Goal: Transaction & Acquisition: Purchase product/service

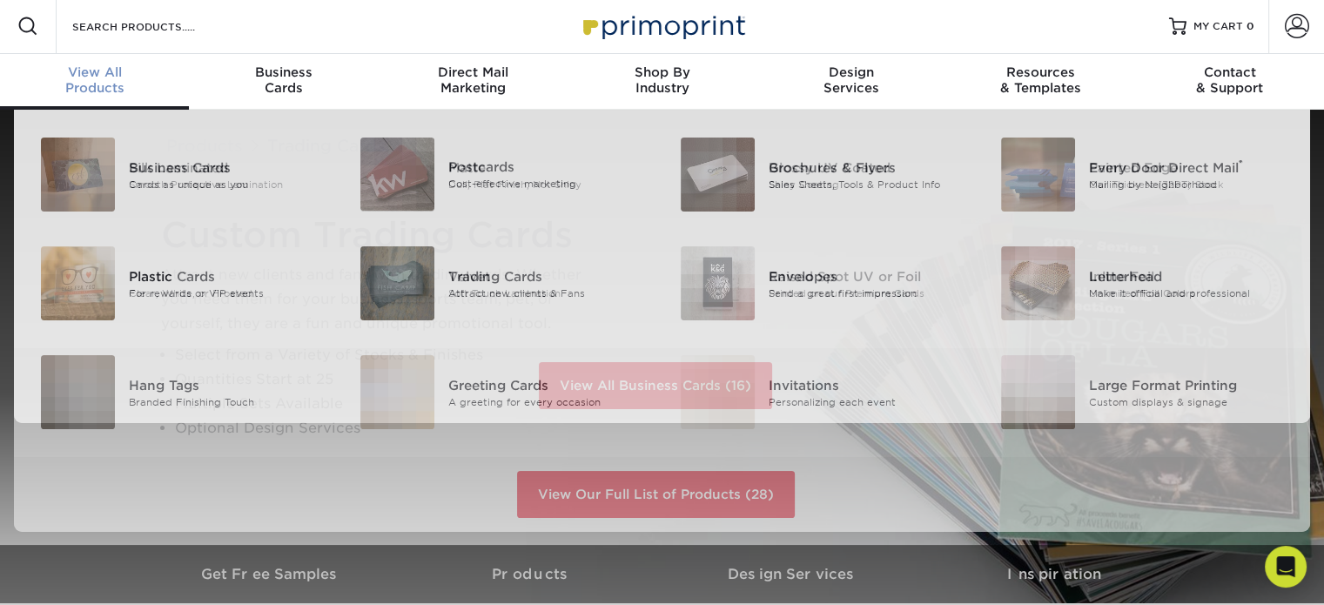
scroll to position [3, 0]
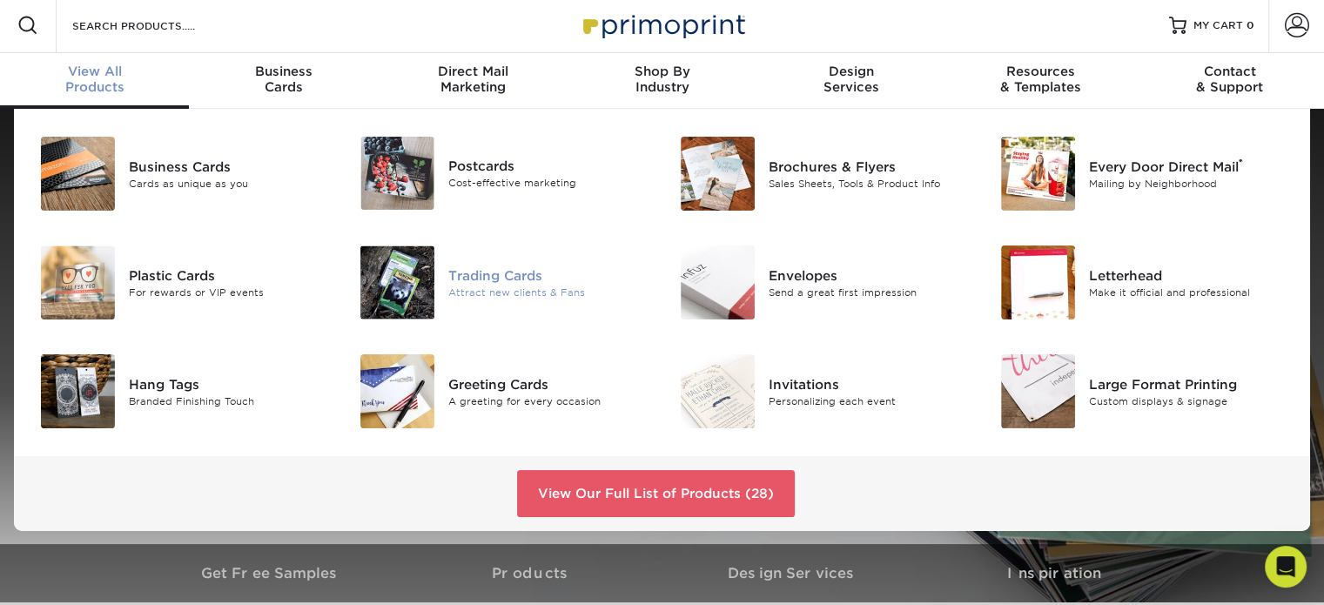
click at [446, 295] on div at bounding box center [395, 282] width 107 height 74
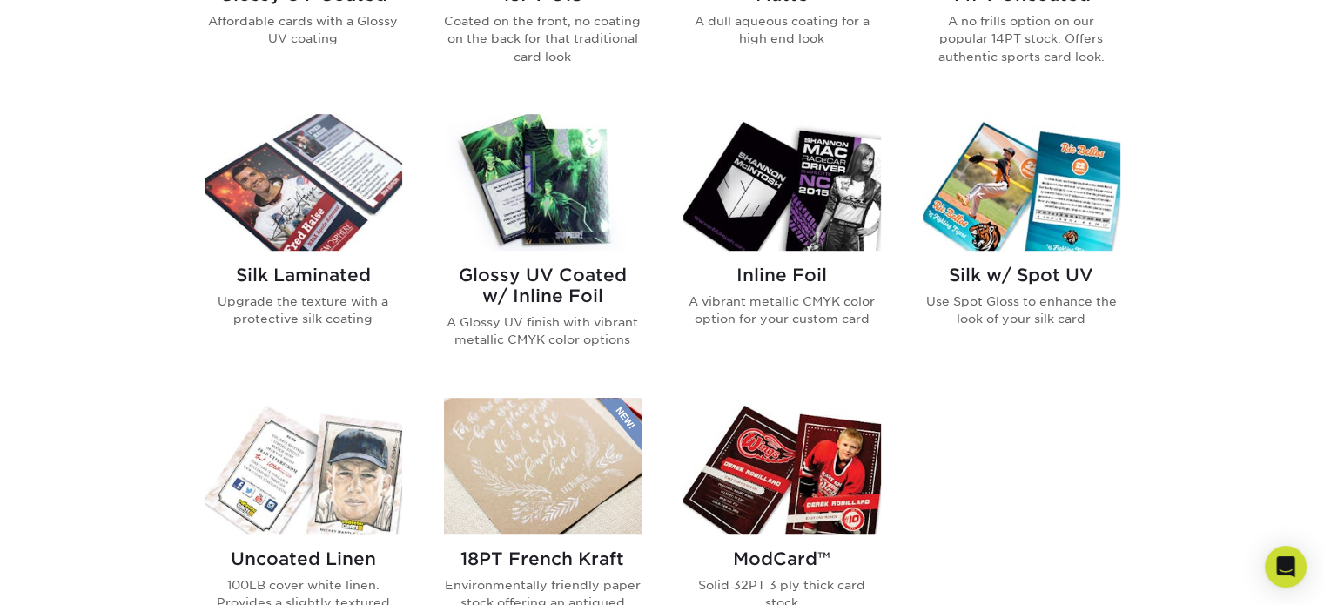
scroll to position [1044, 0]
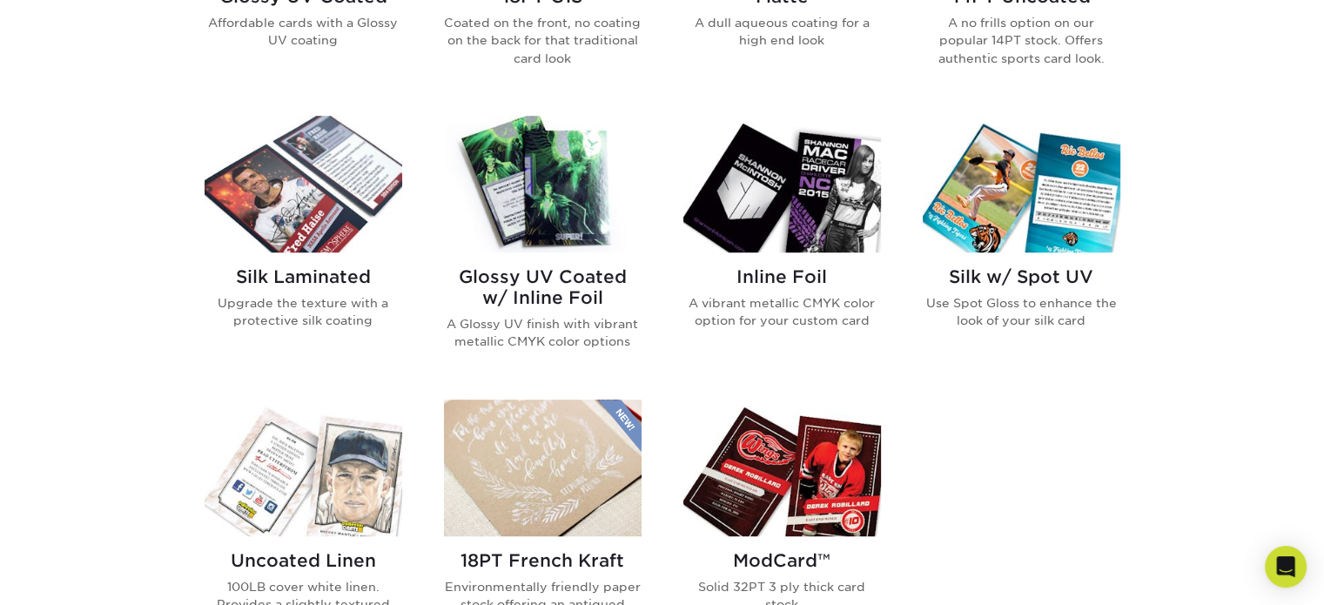
click at [307, 232] on img at bounding box center [304, 184] width 198 height 137
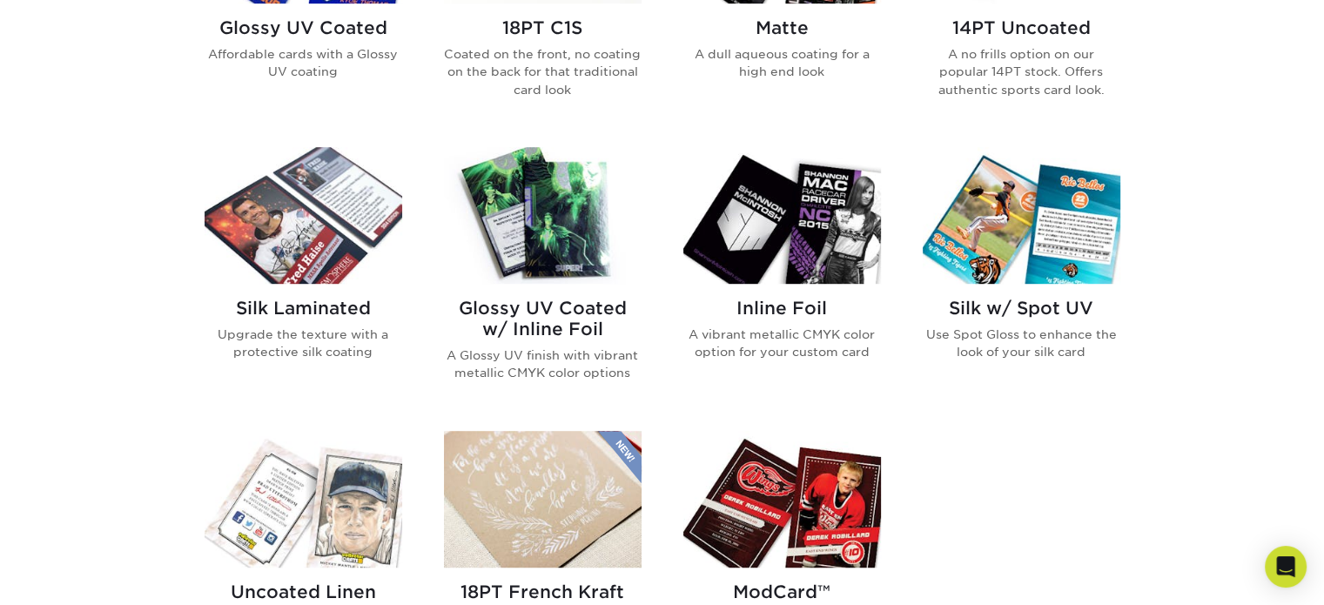
scroll to position [1044, 0]
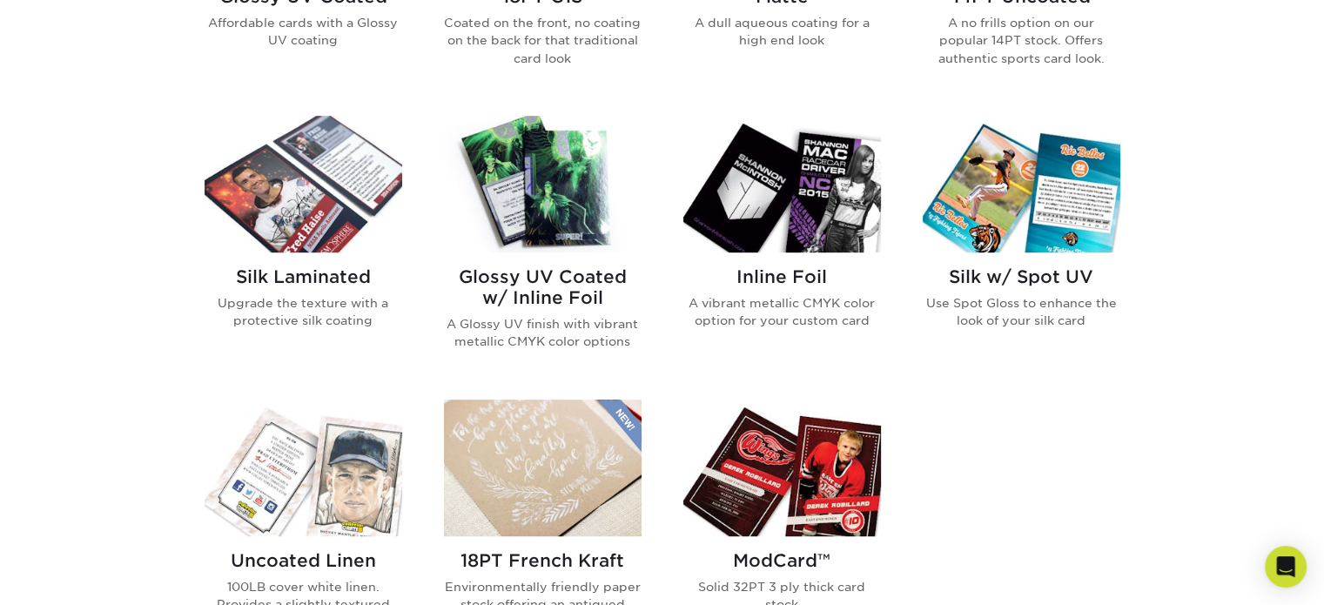
click at [537, 253] on div "Glossy UV Coated w/ Inline Foil A Glossy UV finish with vibrant metallic CMYK c…" at bounding box center [543, 315] width 198 height 126
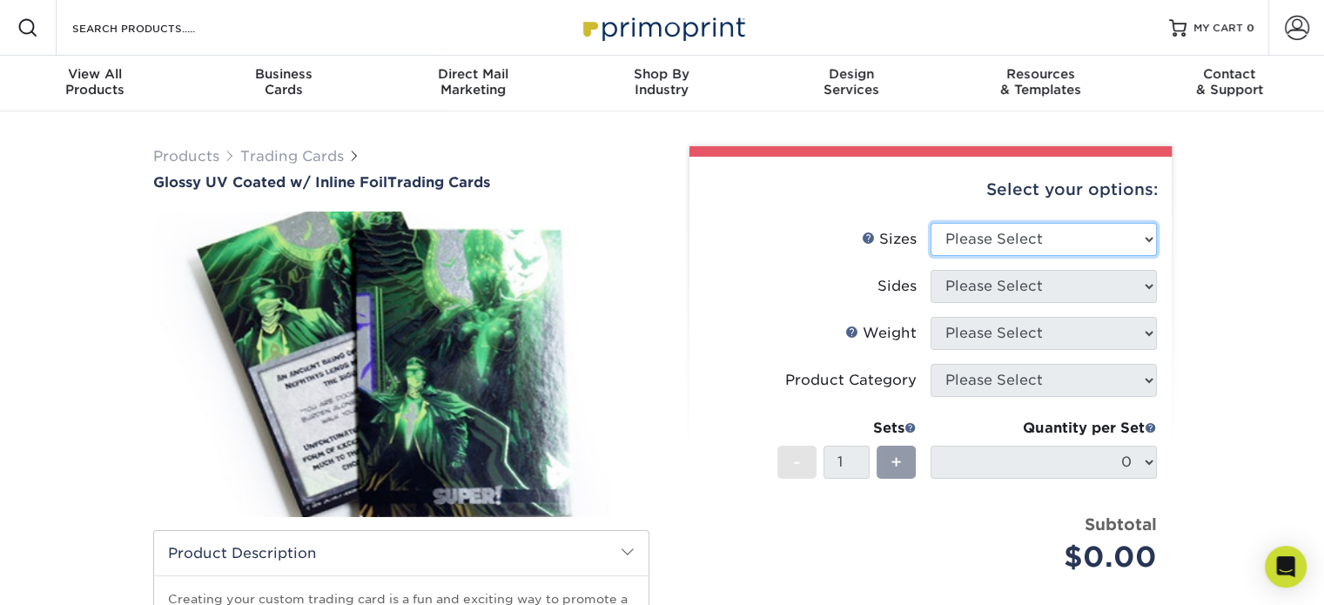
click at [1027, 234] on select "Please Select 2.5" x 3.5"" at bounding box center [1043, 239] width 226 height 33
select select "2.50x3.50"
click at [930, 223] on select "Please Select 2.5" x 3.5"" at bounding box center [1043, 239] width 226 height 33
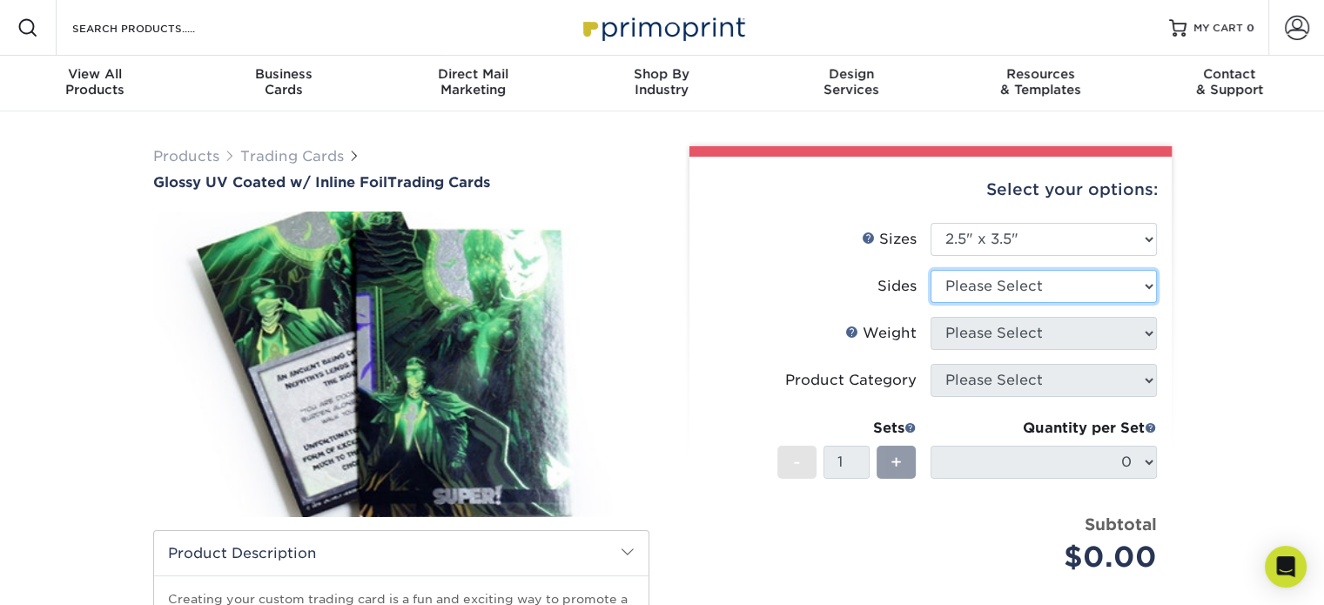
click at [1047, 282] on select "Please Select Print Both Sides - Foil Back Only Print Both Sides - Foil Both Si…" at bounding box center [1043, 286] width 226 height 33
select select "e9e9dfb3-fba1-4d60-972c-fd9ca5904d33"
click at [930, 270] on select "Please Select Print Both Sides - Foil Back Only Print Both Sides - Foil Both Si…" at bounding box center [1043, 286] width 226 height 33
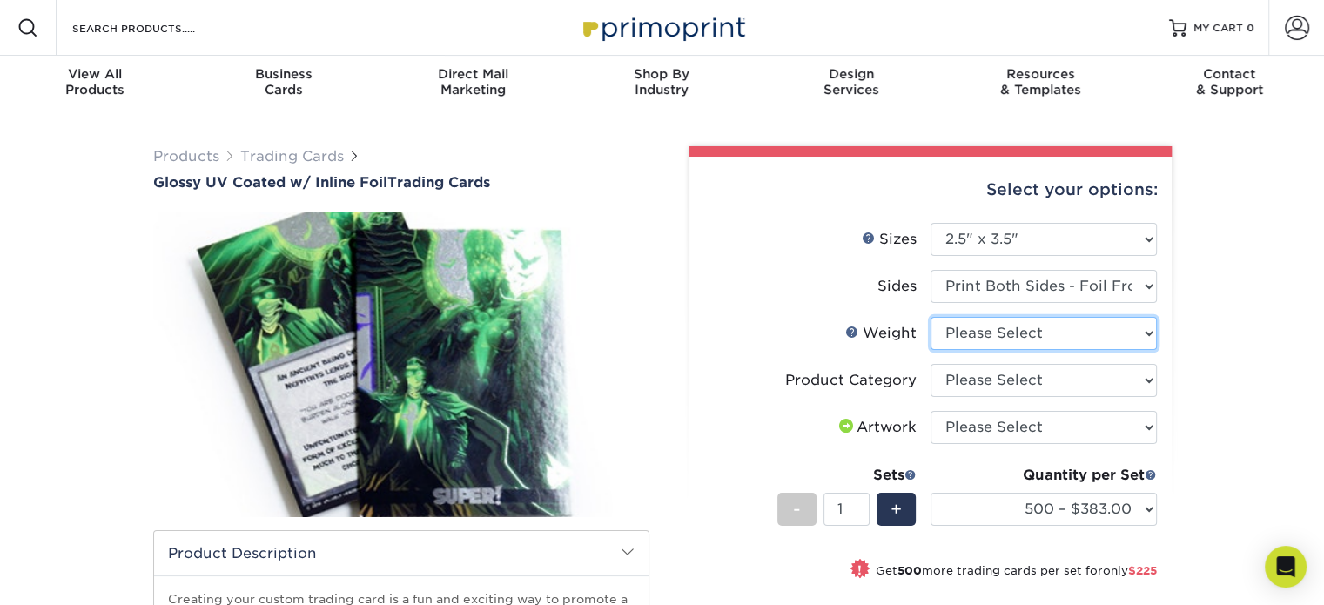
click at [971, 332] on select "Please Select 16PT" at bounding box center [1043, 333] width 226 height 33
select select "16PT"
click at [930, 317] on select "Please Select 16PT" at bounding box center [1043, 333] width 226 height 33
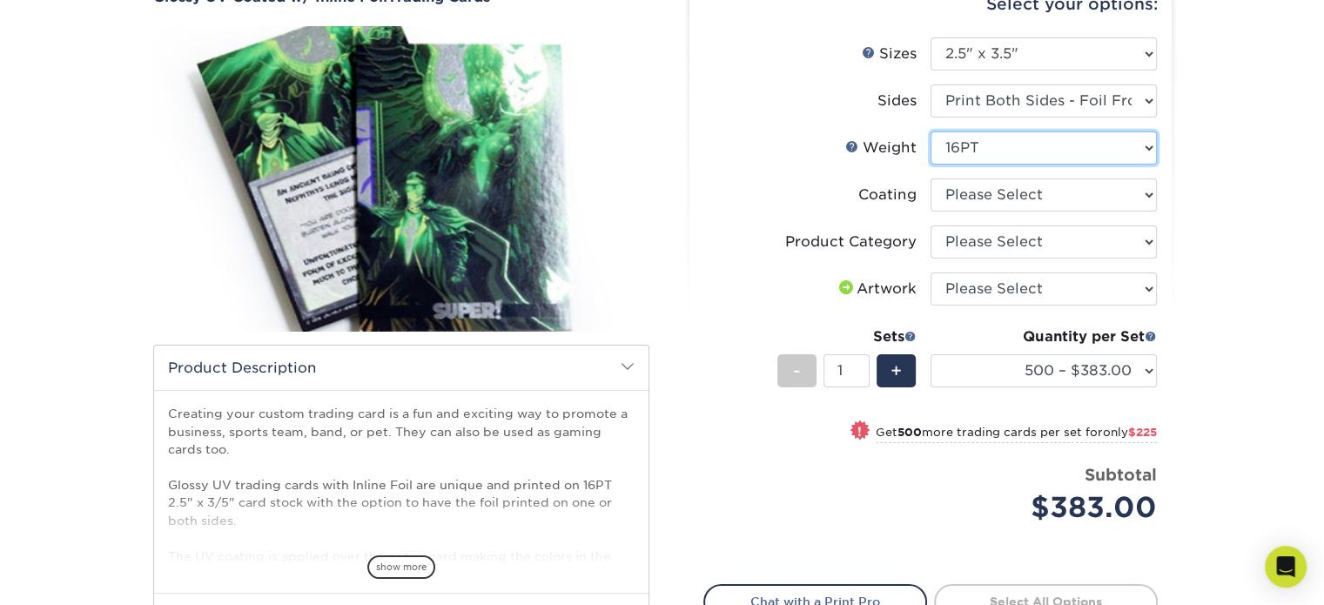
scroll to position [191, 0]
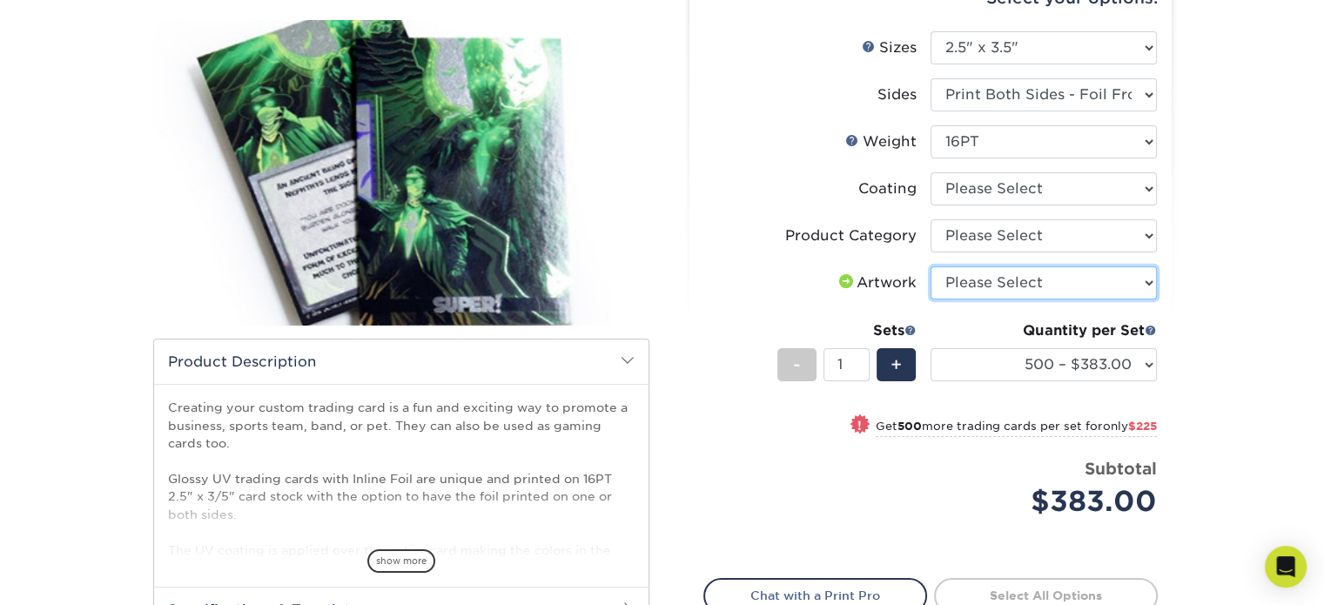
click at [1011, 292] on select "Please Select I will upload files I need a design - $100" at bounding box center [1043, 282] width 226 height 33
select select "upload"
click at [930, 266] on select "Please Select I will upload files I need a design - $100" at bounding box center [1043, 282] width 226 height 33
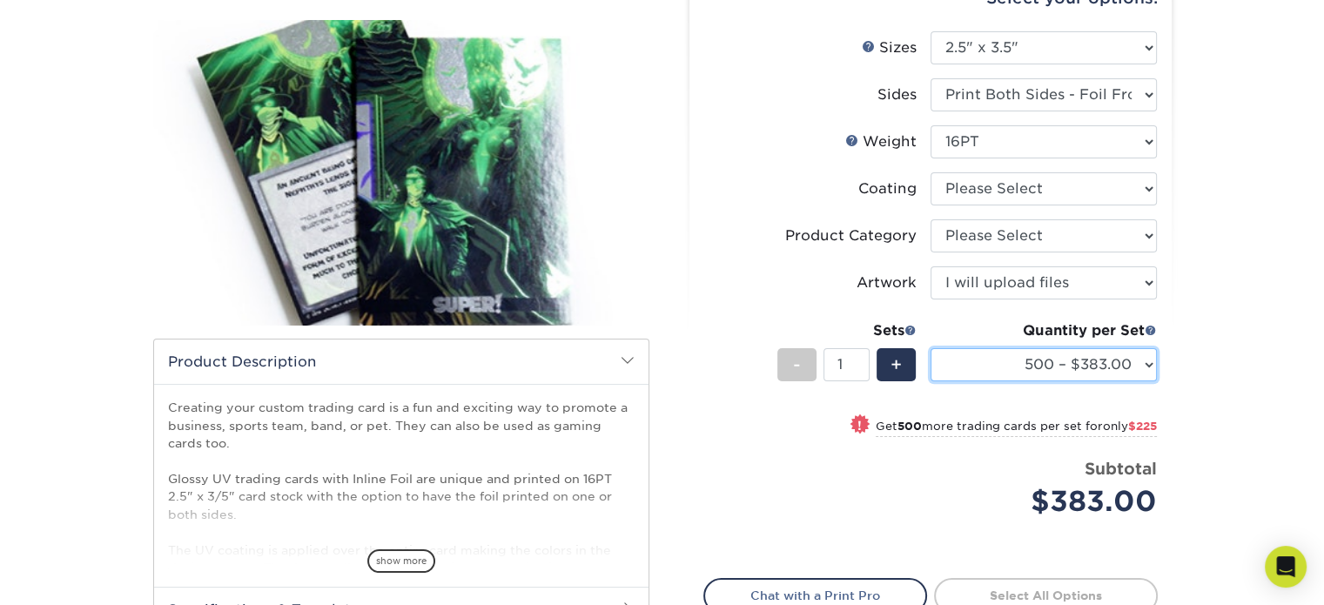
click at [1086, 364] on select "500 – $383.00 1000 – $608.00 2500 – $883.00 5000 – $1252.00" at bounding box center [1043, 364] width 226 height 33
click at [877, 500] on div "Price per set $383.00" at bounding box center [817, 490] width 226 height 66
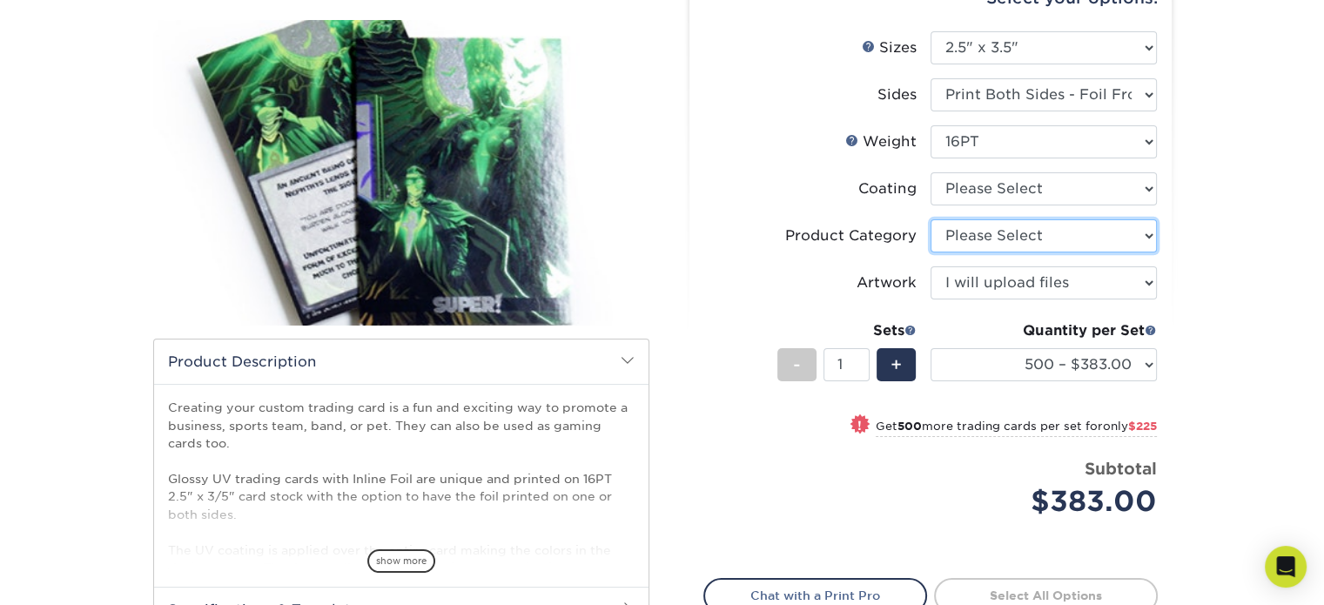
click at [1039, 243] on select "Please Select Trading Cards" at bounding box center [1043, 235] width 226 height 33
select select "c2f9bce9-36c2-409d-b101-c29d9d031e18"
click at [930, 219] on select "Please Select Trading Cards" at bounding box center [1043, 235] width 226 height 33
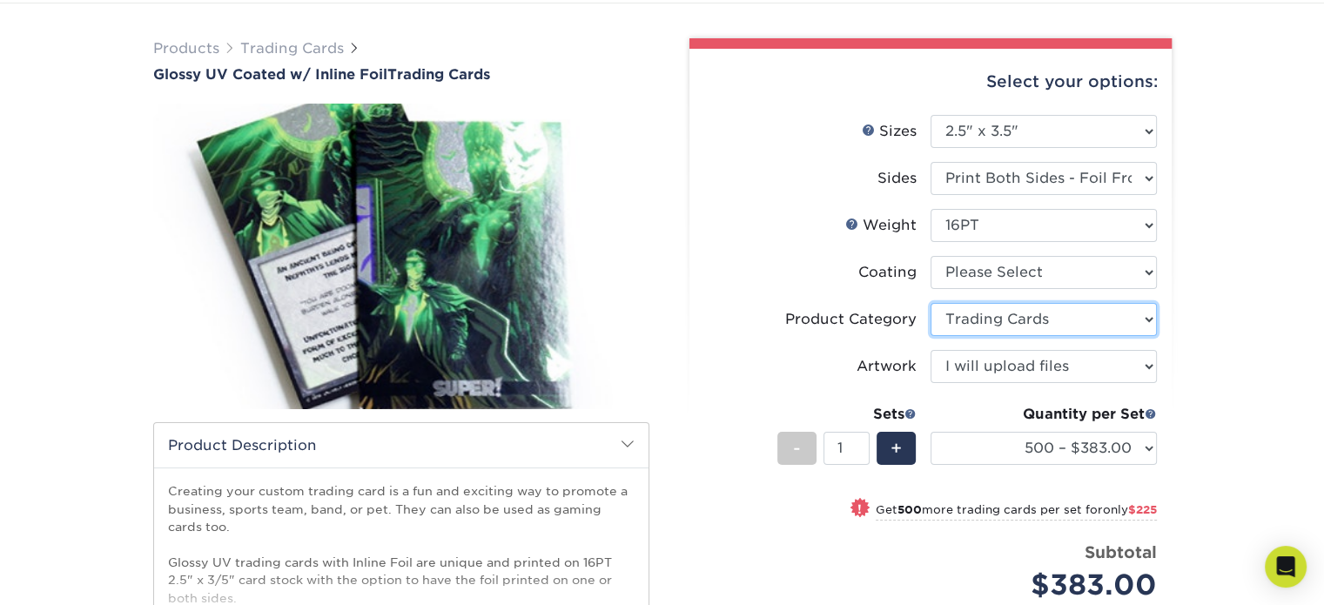
scroll to position [104, 0]
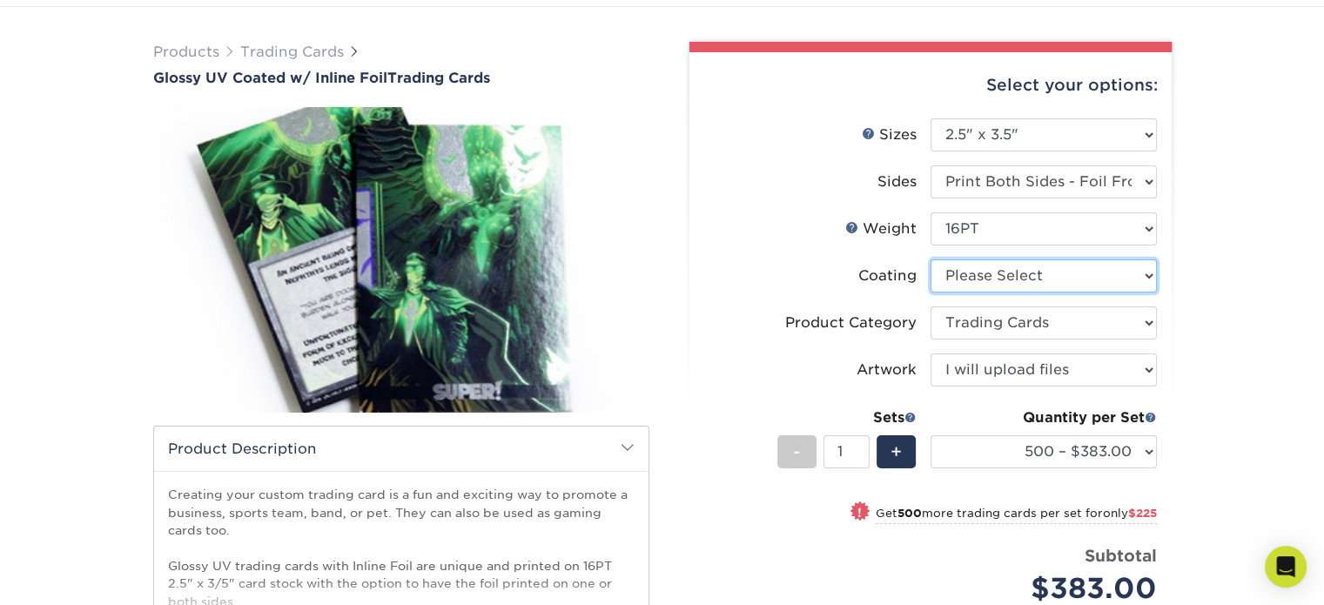
click at [1018, 280] on select at bounding box center [1043, 275] width 226 height 33
select select "ae367451-b2b8-45df-a344-0f05b6a12993"
click at [930, 259] on select at bounding box center [1043, 275] width 226 height 33
select select "-1"
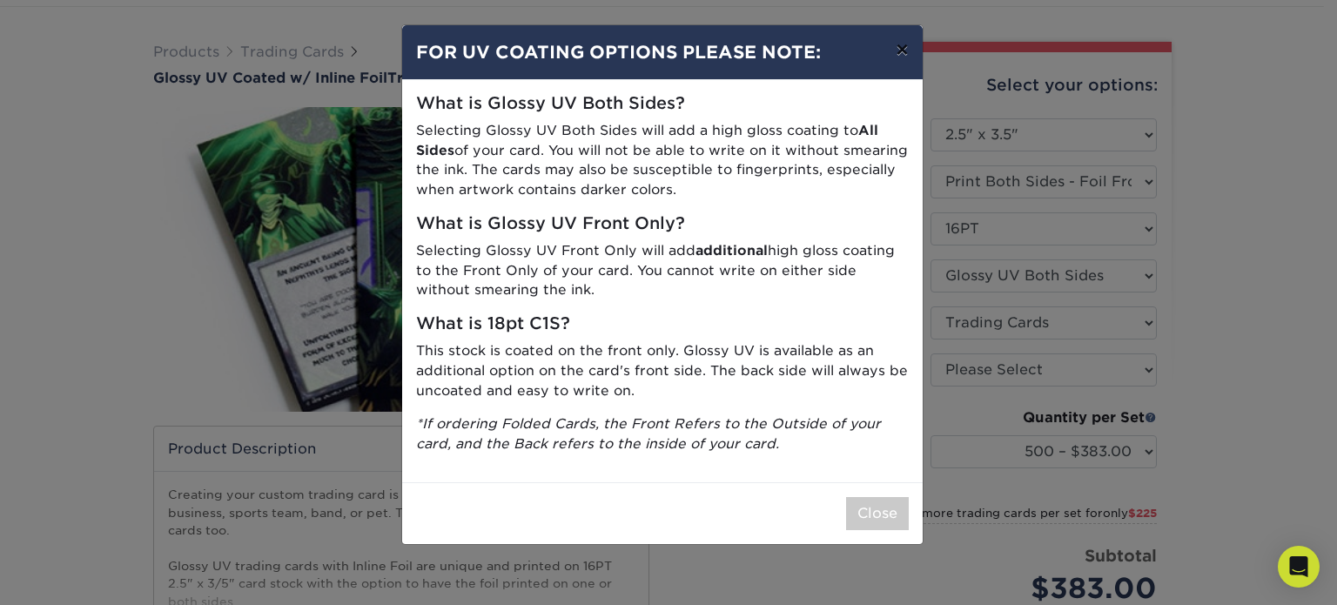
click at [905, 51] on button "×" at bounding box center [902, 49] width 40 height 49
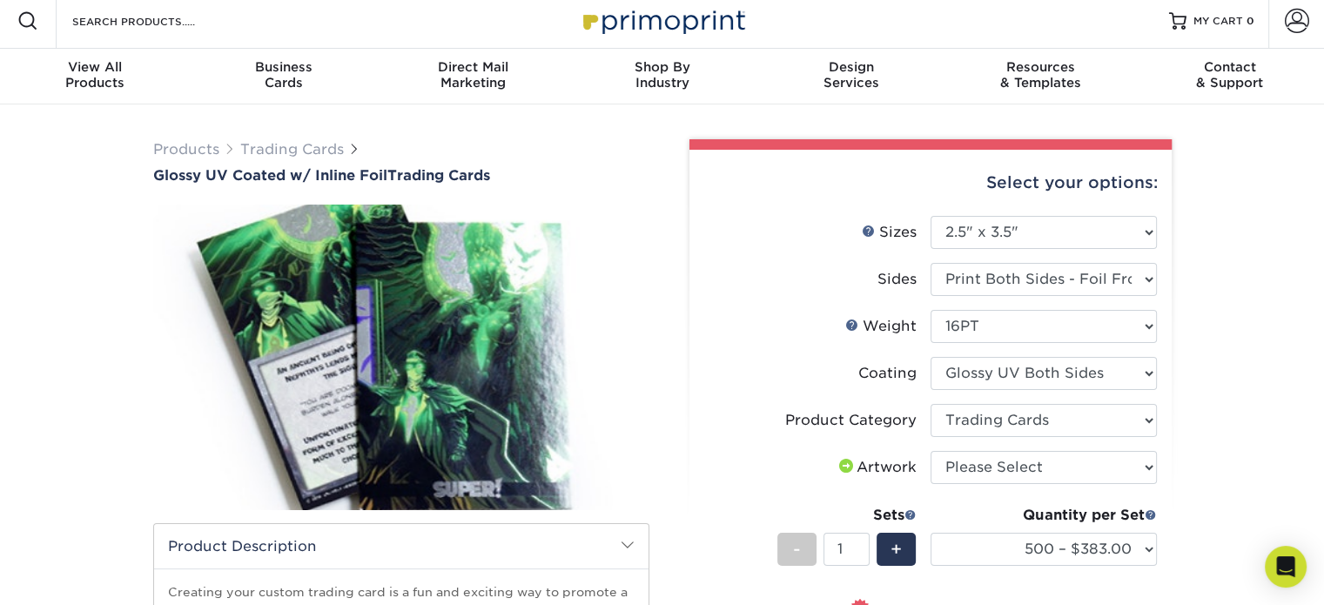
scroll to position [0, 0]
